Goal: Task Accomplishment & Management: Use online tool/utility

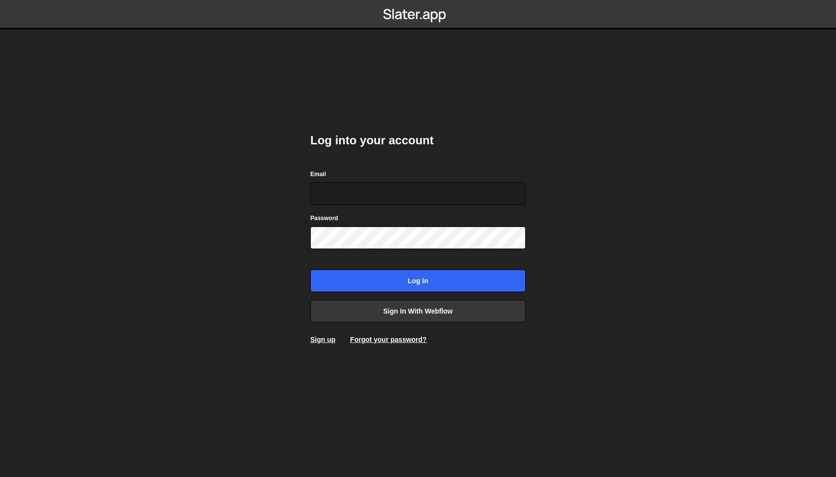
type input "[DOMAIN_NAME][EMAIL_ADDRESS][DOMAIN_NAME]"
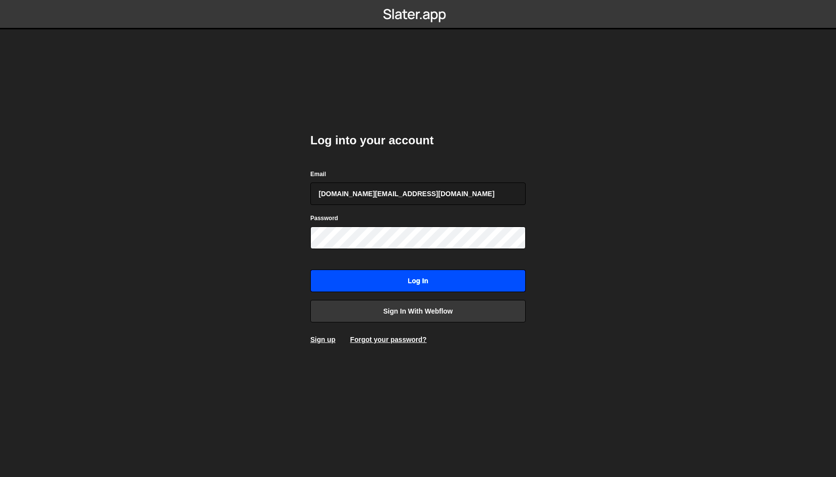
click at [395, 277] on input "Log in" at bounding box center [417, 281] width 215 height 23
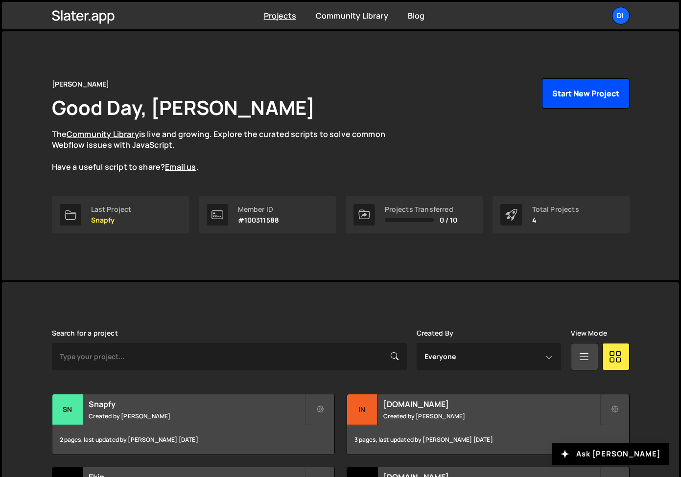
click at [571, 90] on button "Start New Project" at bounding box center [586, 93] width 88 height 30
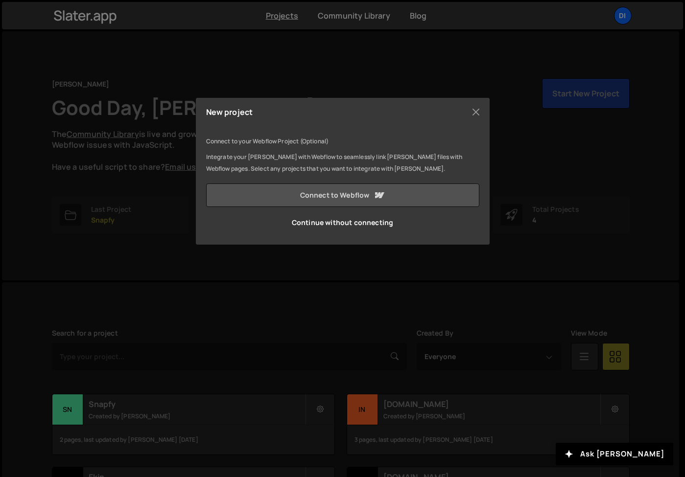
click at [351, 195] on link "Connect to Webflow" at bounding box center [342, 195] width 273 height 23
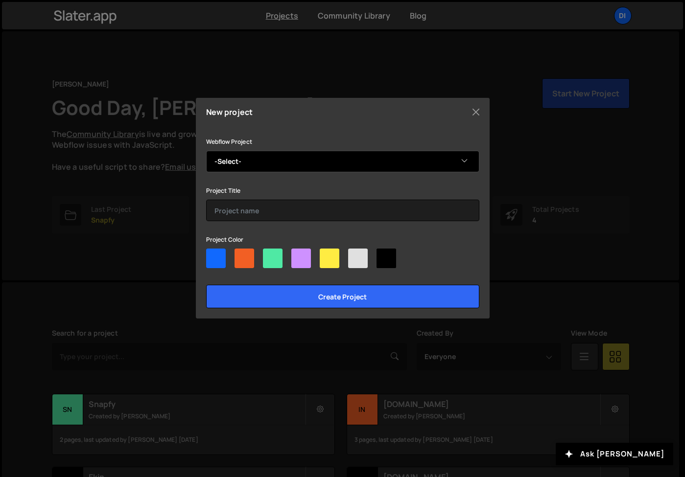
click at [313, 164] on select "-Select- dirklach.com — 2025" at bounding box center [342, 162] width 273 height 22
select select "68b4877800b3ac40ed7351ac"
click at [206, 151] on select "-Select- dirklach.com — 2025" at bounding box center [342, 162] width 273 height 22
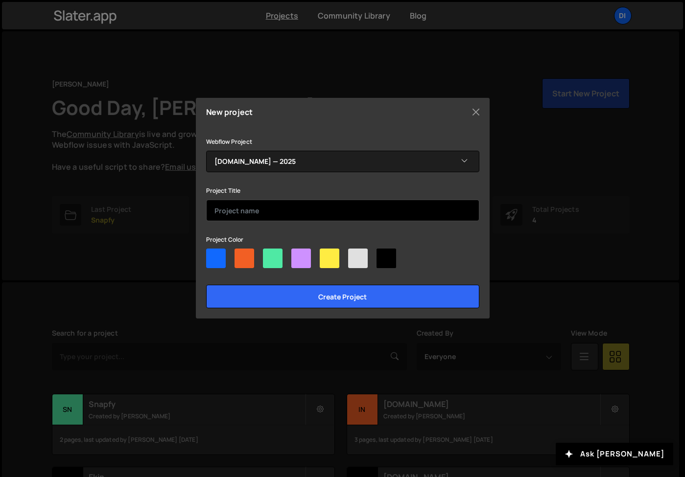
click at [288, 208] on input "text" at bounding box center [342, 211] width 273 height 22
type input "dirklach.com 2025"
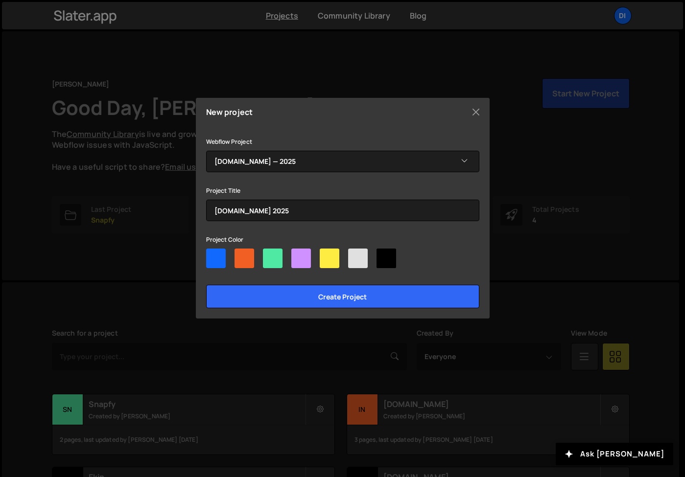
click at [210, 262] on div at bounding box center [216, 259] width 20 height 20
click at [210, 255] on input"] "radio" at bounding box center [209, 252] width 6 height 6
radio input"] "true"
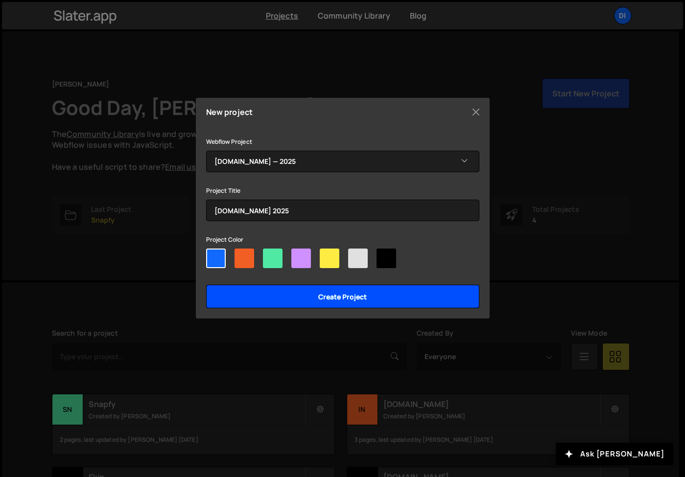
click at [276, 296] on input "Create project" at bounding box center [342, 296] width 273 height 23
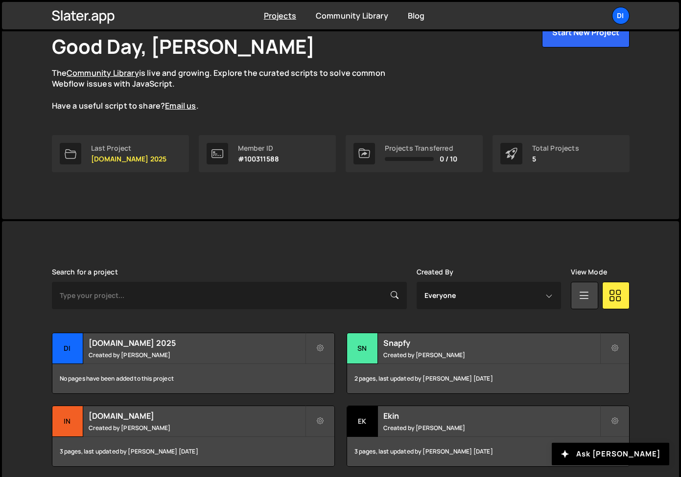
scroll to position [92, 0]
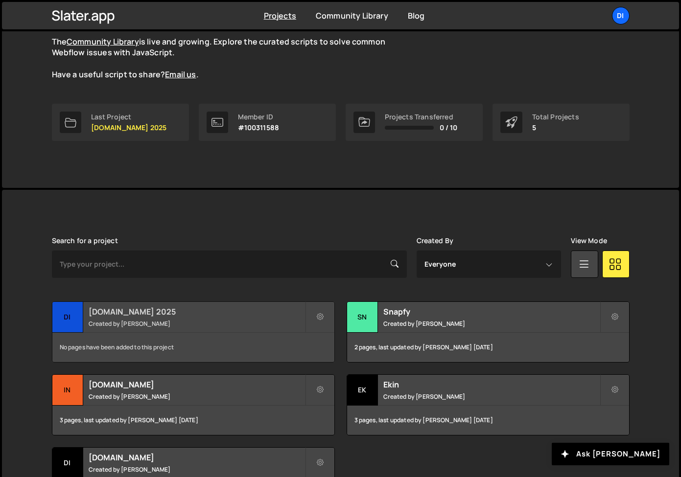
click at [154, 325] on small "Created by [PERSON_NAME]" at bounding box center [197, 324] width 216 height 8
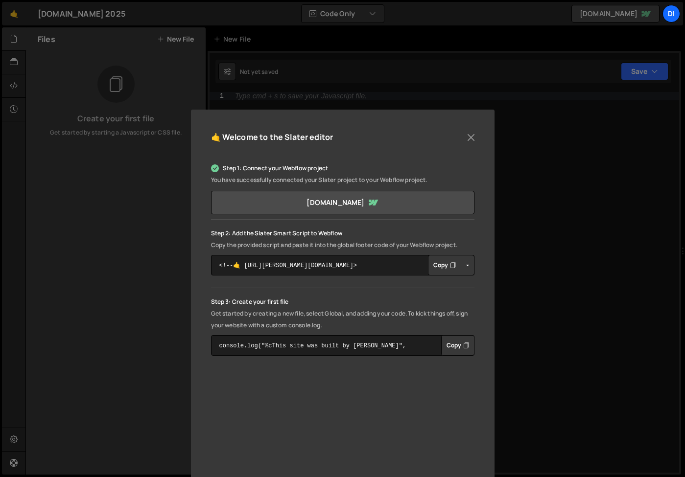
click at [439, 264] on button "Copy" at bounding box center [444, 265] width 33 height 21
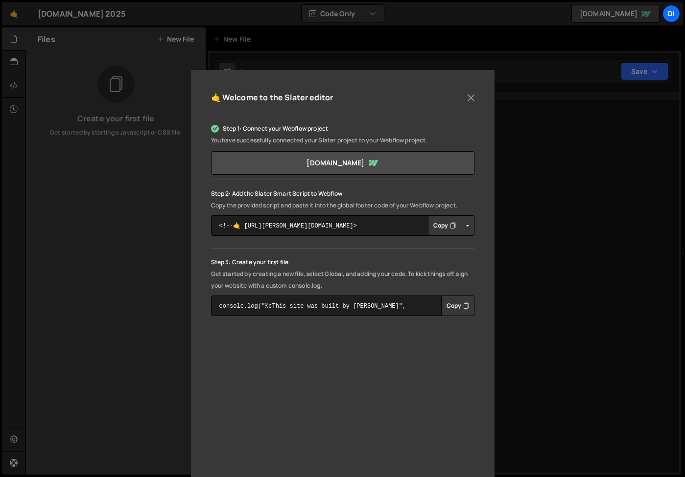
scroll to position [54, 0]
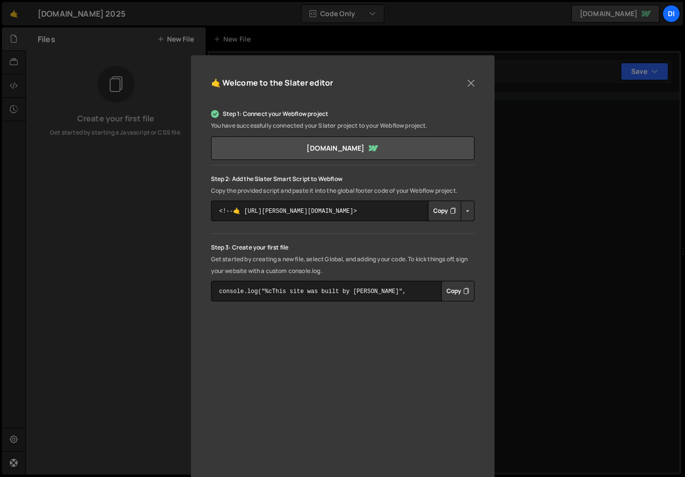
click at [446, 290] on button "Copy" at bounding box center [457, 291] width 33 height 21
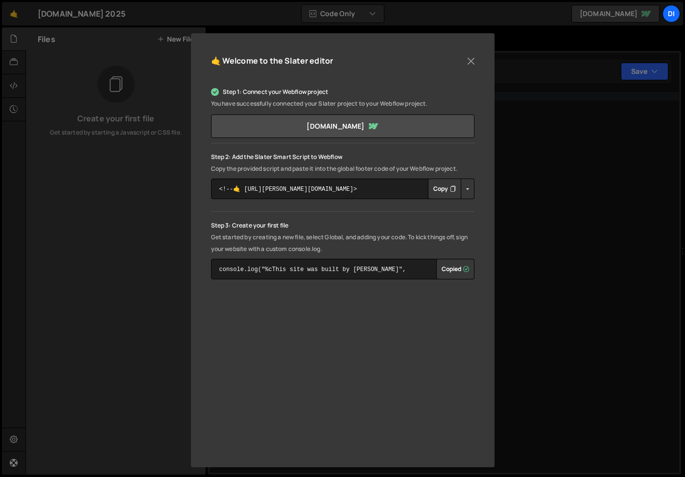
scroll to position [80, 0]
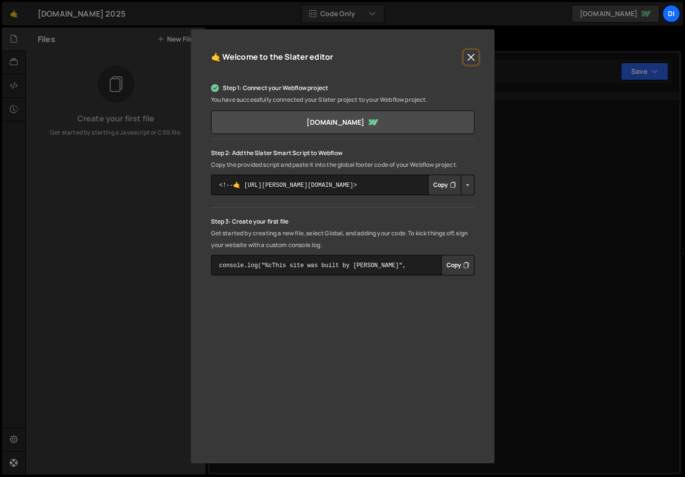
click at [473, 57] on button "Close" at bounding box center [470, 57] width 15 height 15
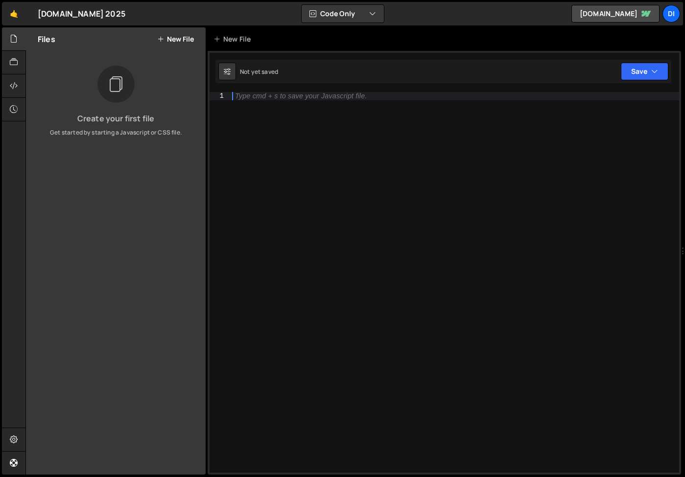
click at [257, 105] on div "Type cmd + s to save your Javascript file." at bounding box center [454, 290] width 449 height 397
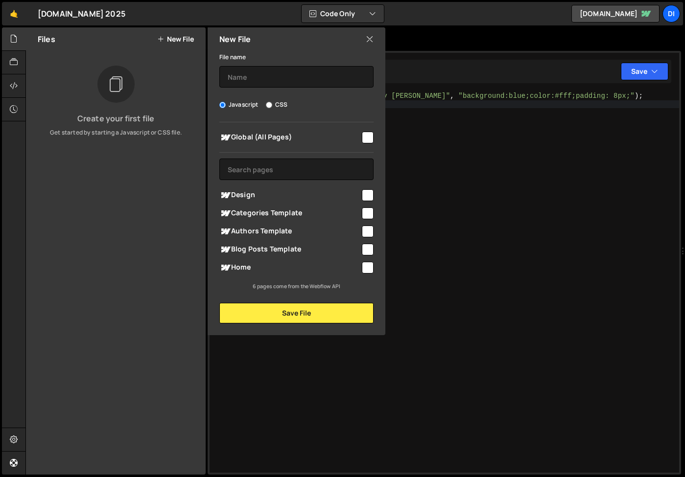
click at [276, 136] on span "Global (All Pages)" at bounding box center [289, 138] width 141 height 12
checkbox input "true"
click at [258, 78] on input "text" at bounding box center [296, 77] width 154 height 22
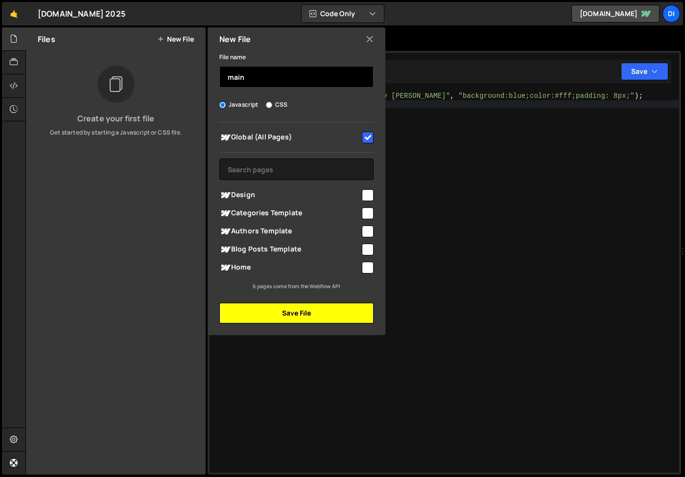
type input "main"
click at [290, 310] on button "Save File" at bounding box center [296, 313] width 154 height 21
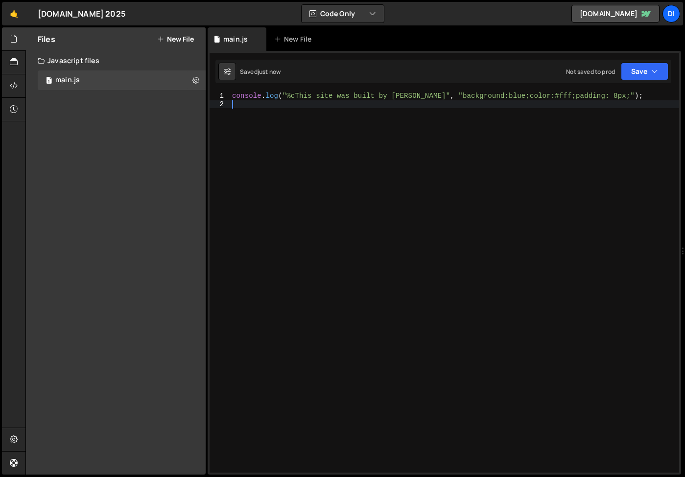
click at [357, 194] on div "console . log ( "%cThis site was built by Dirk Lach" , "background:blue;color:#…" at bounding box center [454, 290] width 449 height 397
click at [177, 37] on button "New File" at bounding box center [175, 39] width 37 height 8
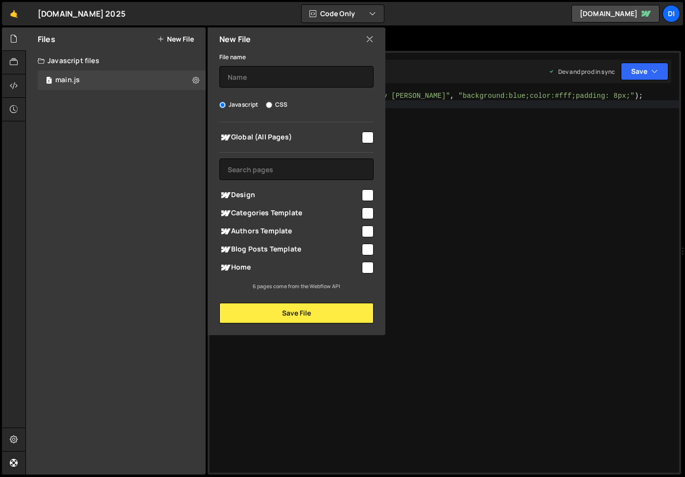
click at [268, 104] on input "CSS" at bounding box center [269, 105] width 6 height 6
radio input "true"
click at [257, 76] on input "text" at bounding box center [296, 77] width 154 height 22
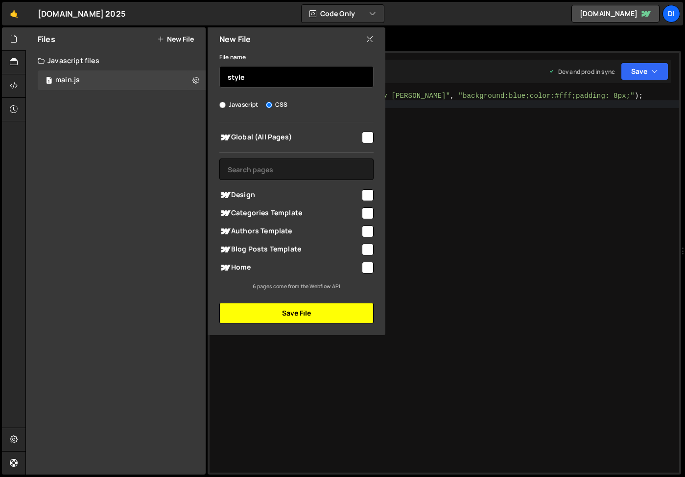
type input "style"
drag, startPoint x: 296, startPoint y: 315, endPoint x: 346, endPoint y: 211, distance: 115.8
click at [346, 211] on div "File name style Javascript CSS Global (All Pages)" at bounding box center [296, 187] width 178 height 273
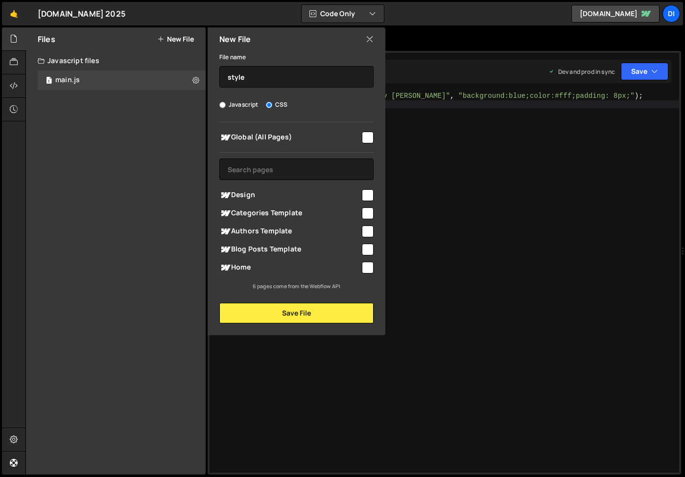
click at [367, 142] on input "checkbox" at bounding box center [368, 138] width 12 height 12
checkbox input "true"
click at [306, 312] on button "Save File" at bounding box center [296, 313] width 154 height 21
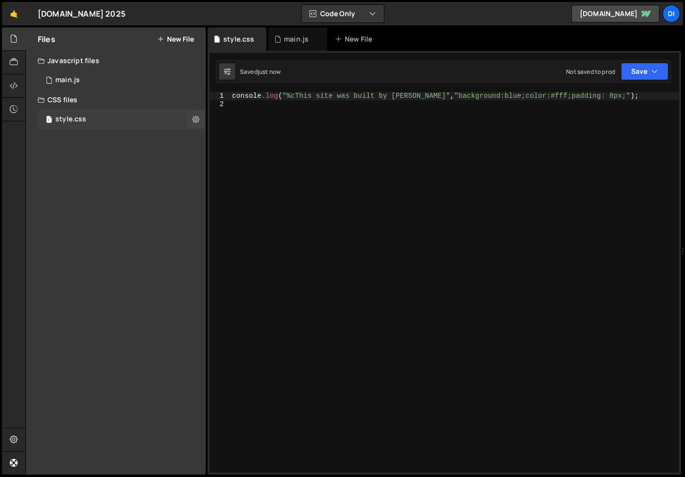
click at [82, 117] on div "style.css" at bounding box center [70, 119] width 31 height 9
click at [78, 83] on div "main.js" at bounding box center [67, 80] width 24 height 9
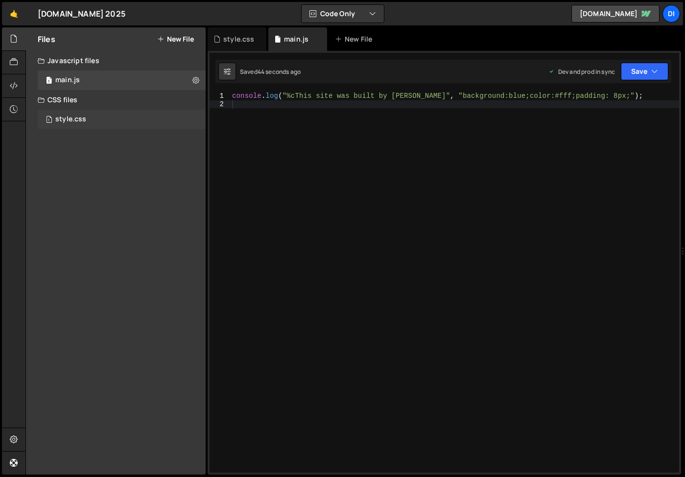
click at [74, 112] on div "1 style.css 0" at bounding box center [122, 120] width 168 height 20
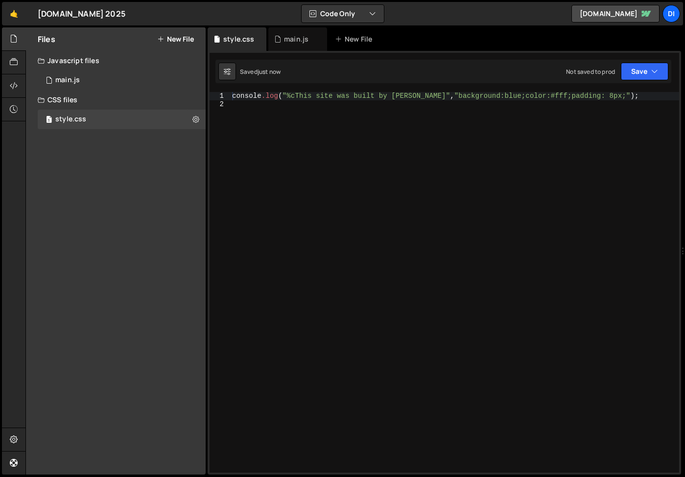
click at [310, 121] on div "console .log ( " %cThis site was built by Dirk Lach " , " background:blue;color…" at bounding box center [454, 290] width 449 height 397
type textarea "console.log("%cThis site was built by Dirk Lach", "background:blue;color:#fff;p…"
type textarea ":roo"
click at [270, 146] on div ":" at bounding box center [454, 290] width 449 height 397
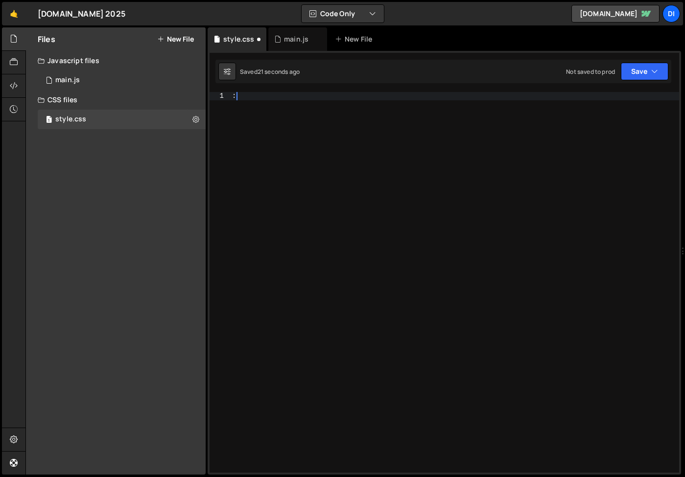
paste textarea "}"
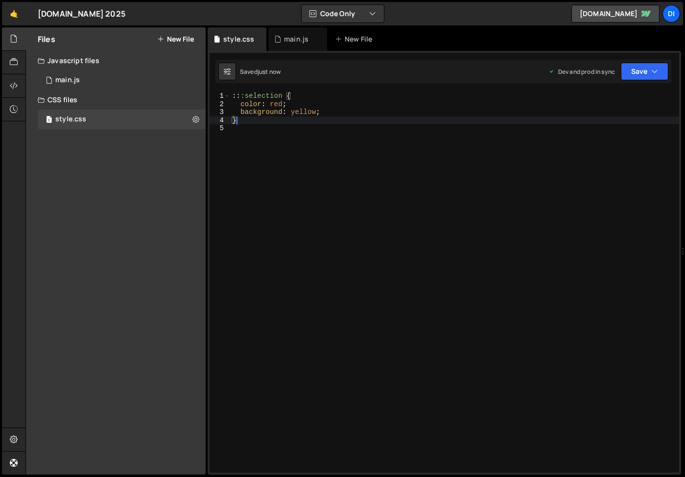
click at [236, 93] on div ":: :selection { color : red ; background : yellow ; }" at bounding box center [454, 290] width 449 height 397
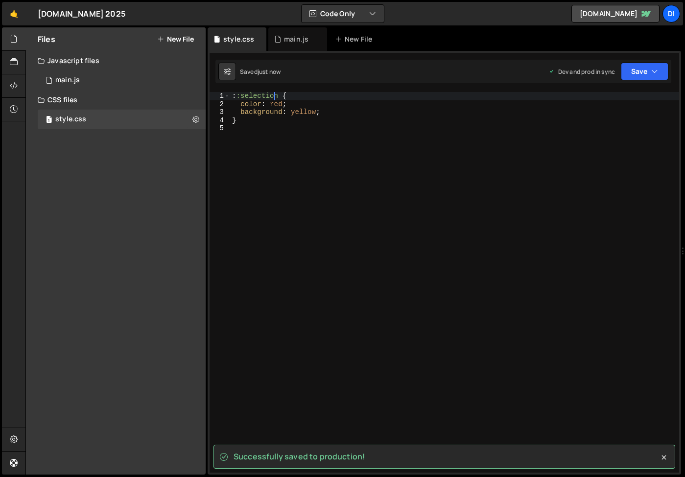
click at [275, 100] on div ": :selection { color : red ; background : yellow ; }" at bounding box center [454, 290] width 449 height 397
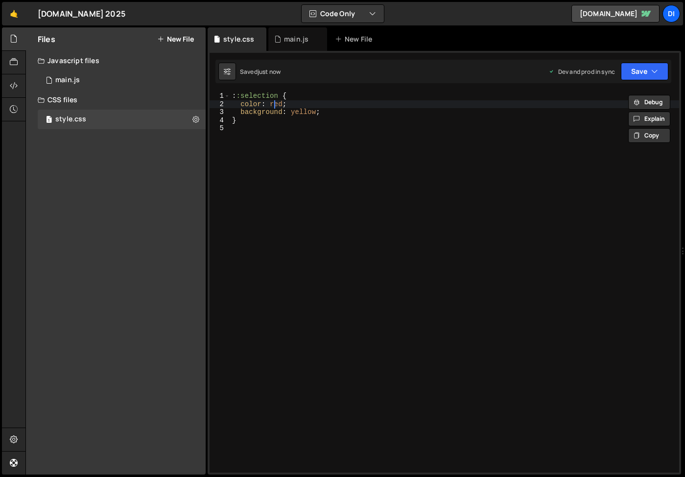
click at [275, 101] on div ": :selection { color : red ; background : yellow ; }" at bounding box center [454, 290] width 449 height 397
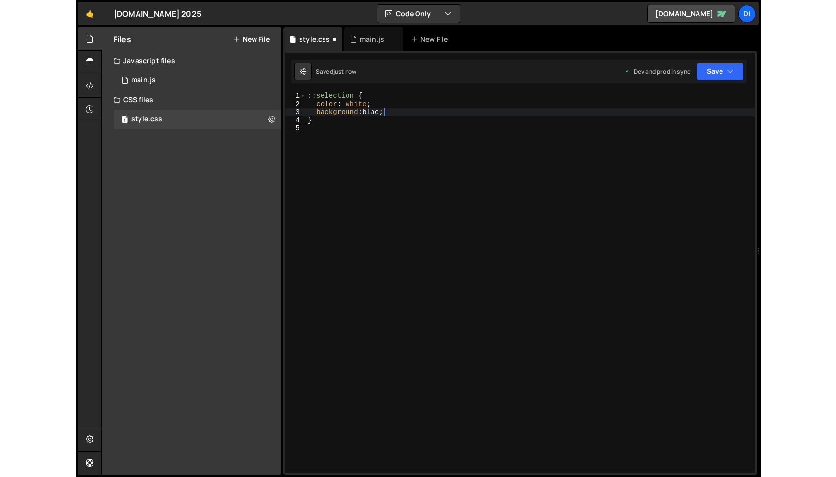
scroll to position [0, 5]
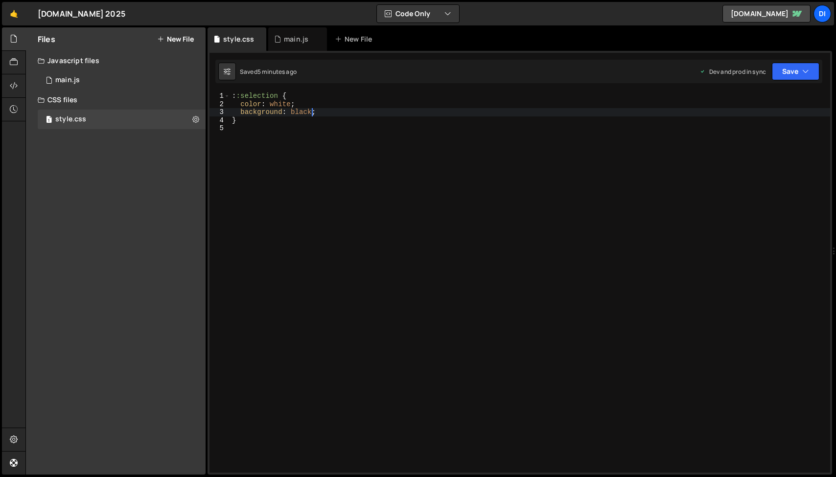
click at [298, 114] on div ": :selection { color : white ; background : black ; }" at bounding box center [530, 290] width 600 height 397
paste textarea "var(--accent-400)"
click at [279, 107] on div ": :selection { color : white ; background : var(--accent-400) ; }" at bounding box center [530, 290] width 600 height 397
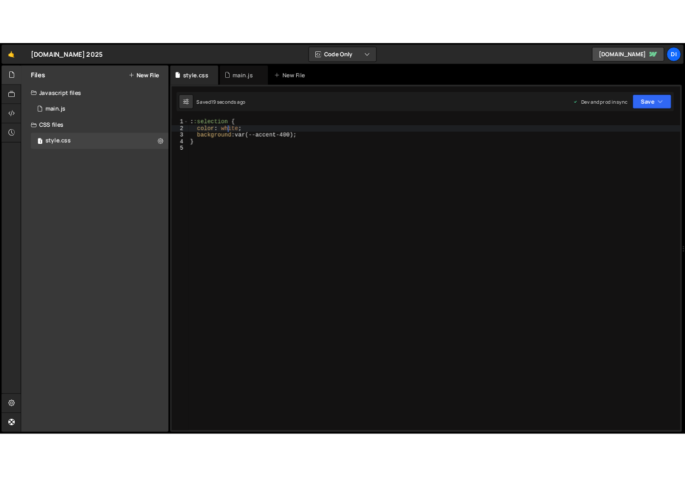
scroll to position [0, 4]
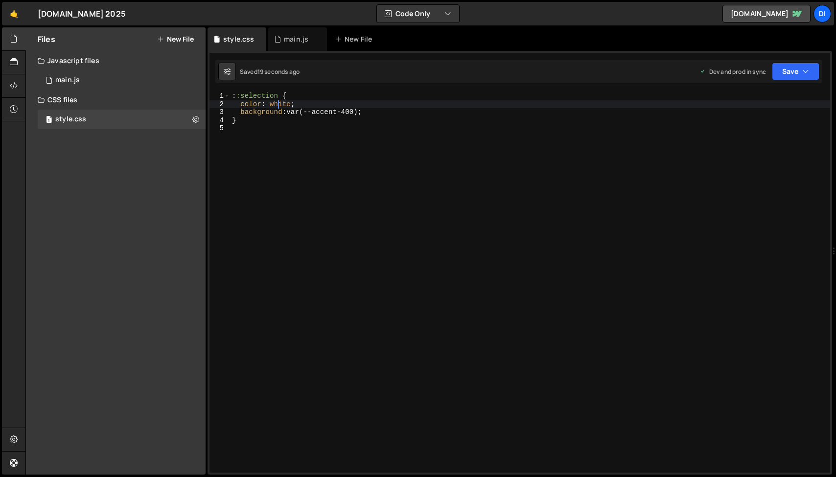
click at [279, 107] on div ": :selection { color : white ; background : var(--accent-400) ; }" at bounding box center [530, 290] width 600 height 397
paste textarea "var(--mono-900)"
type textarea "color: var(--mono-900);"
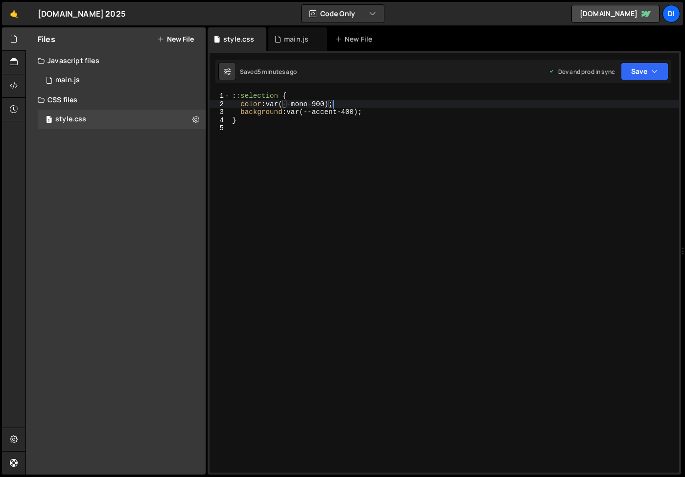
click at [295, 153] on div ": :selection { color : var(--mono-900) ; background : var(--accent-400) ; }" at bounding box center [454, 290] width 449 height 397
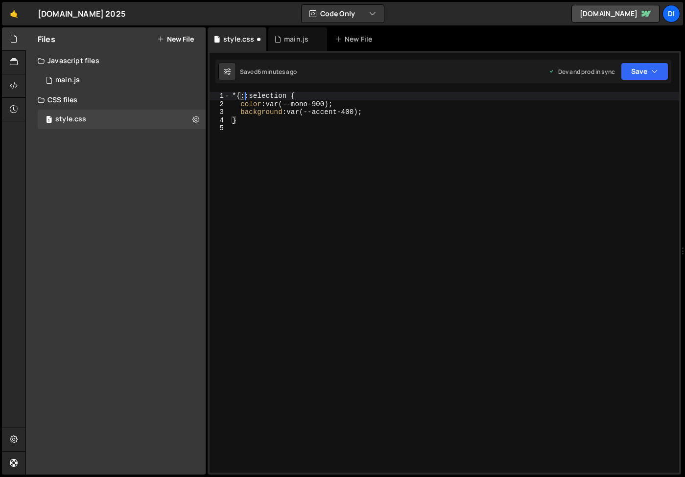
scroll to position [0, 0]
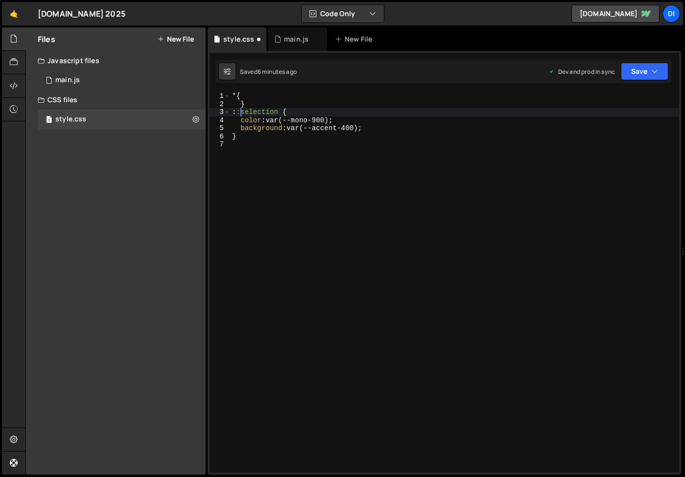
type textarea "::selection {"
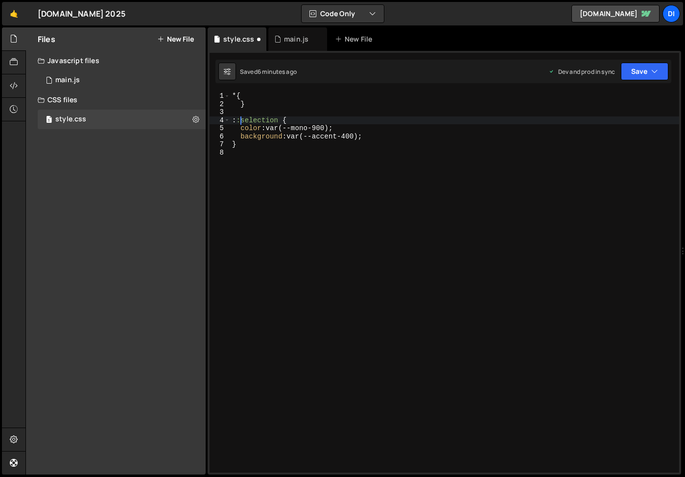
scroll to position [0, 0]
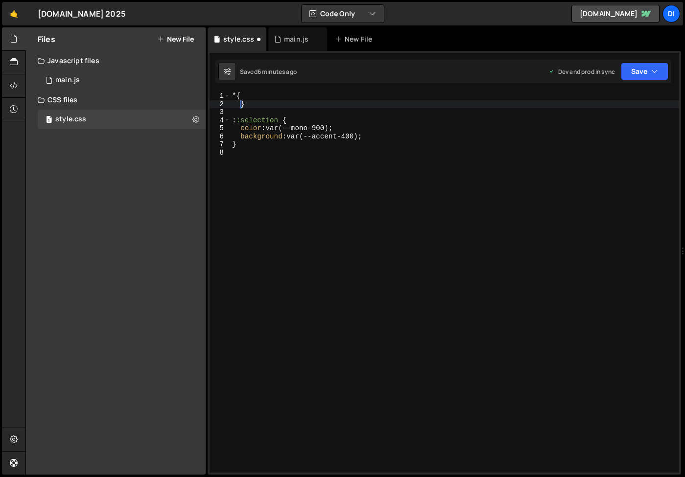
type textarea "}"
paste textarea "-moz-osx-font-smoothing: grayscale;"
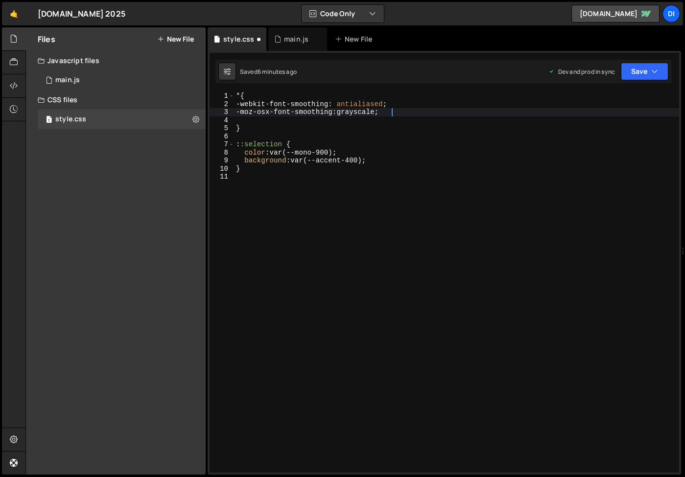
type textarea "-moz-osx-font-smoothing: grayscale"
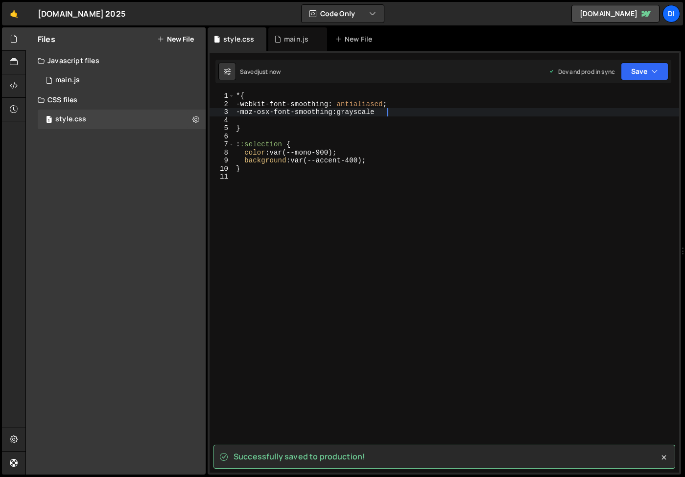
type textarea "-moz-osx-font-smoothing: grayscale;"
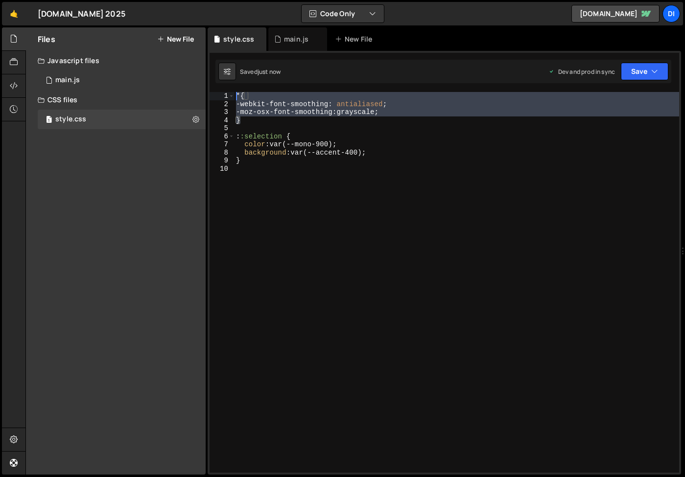
drag, startPoint x: 249, startPoint y: 122, endPoint x: 196, endPoint y: 68, distance: 76.1
click at [197, 68] on div "Files New File Create your first file Get started by starting a Javascript or C…" at bounding box center [354, 251] width 659 height 448
type textarea "* { -webkit-font-smoothing: antialiased;"
type textarea "}"
